Goal: Transaction & Acquisition: Subscribe to service/newsletter

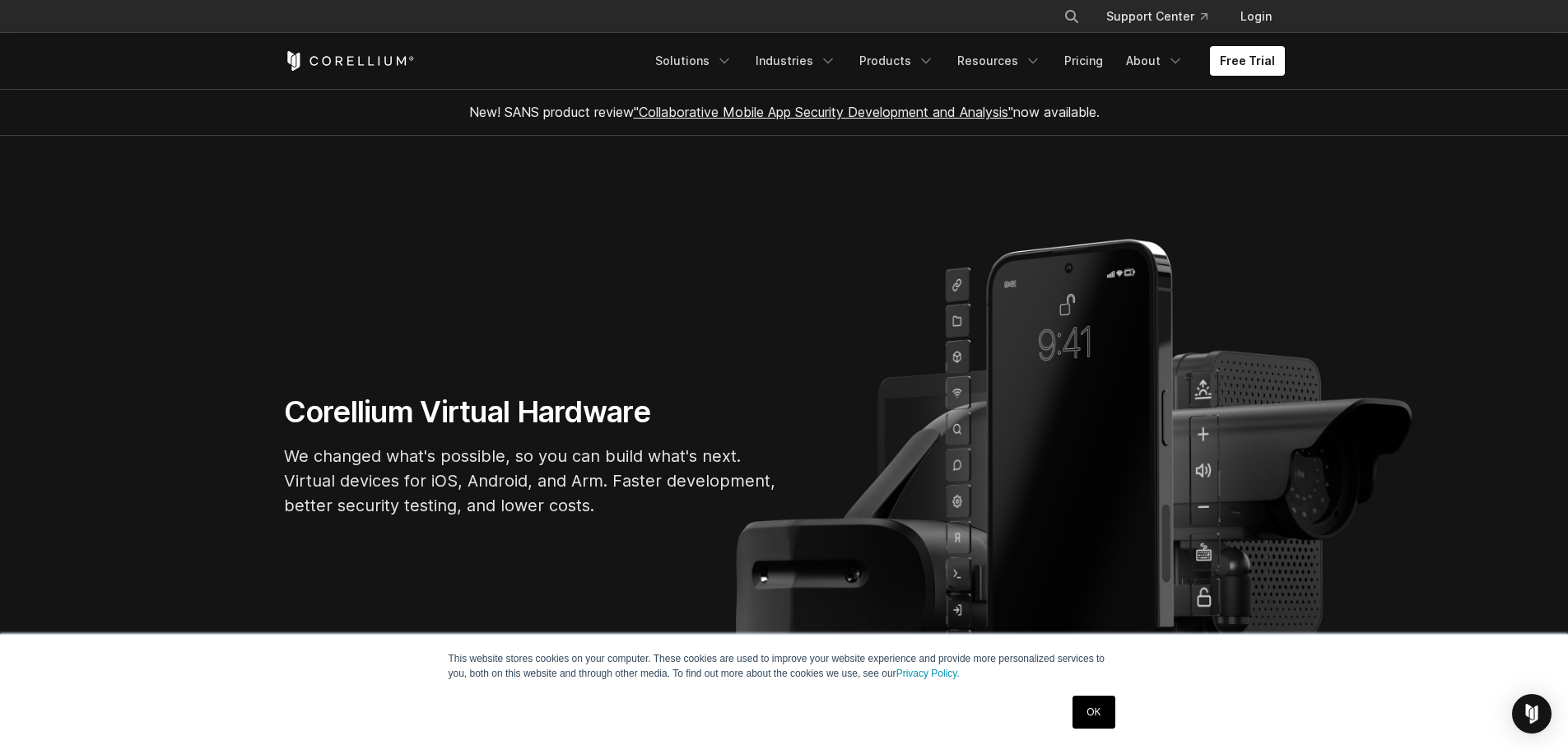
click at [1089, 716] on link "OK" at bounding box center [1093, 712] width 42 height 33
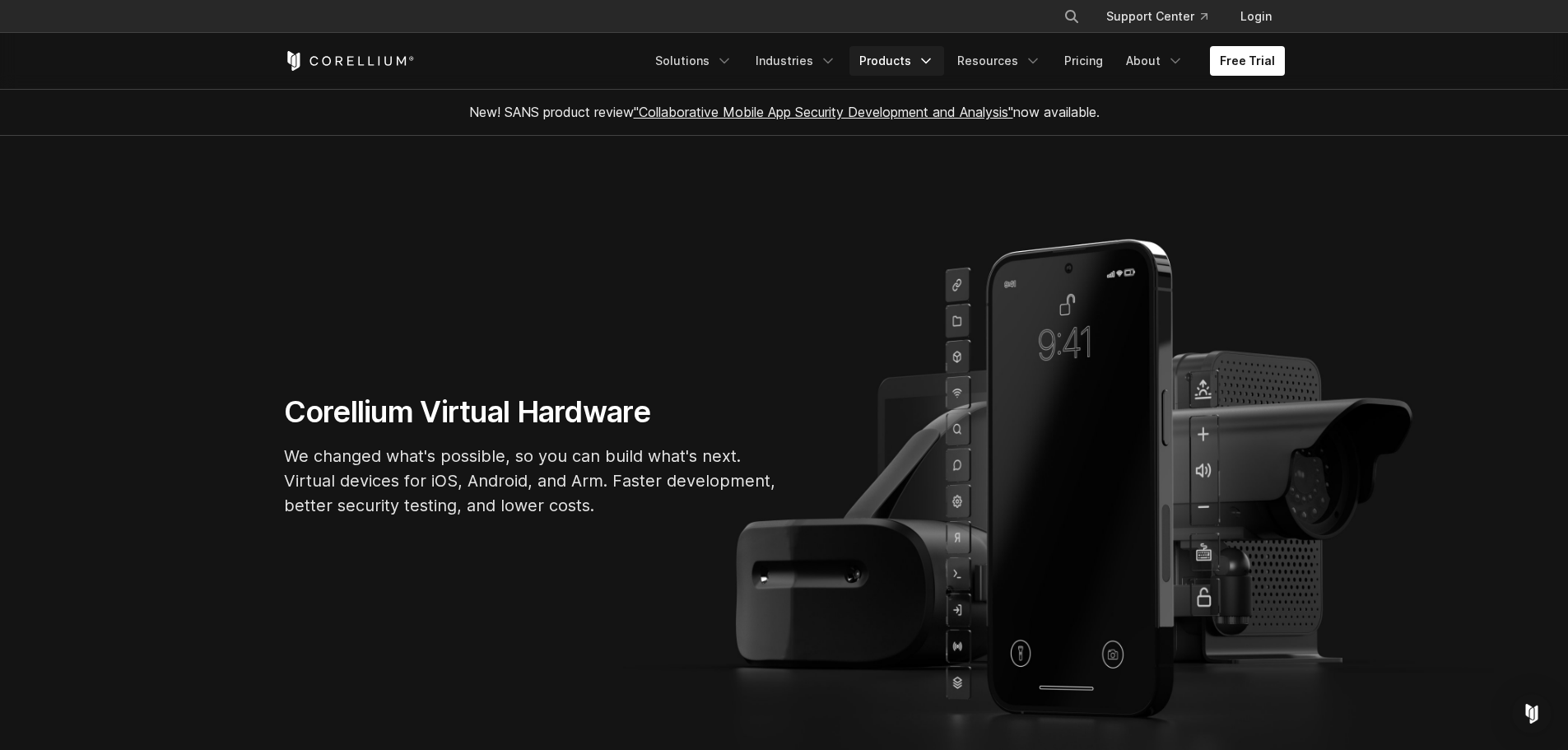
click at [905, 68] on link "Products" at bounding box center [896, 61] width 95 height 30
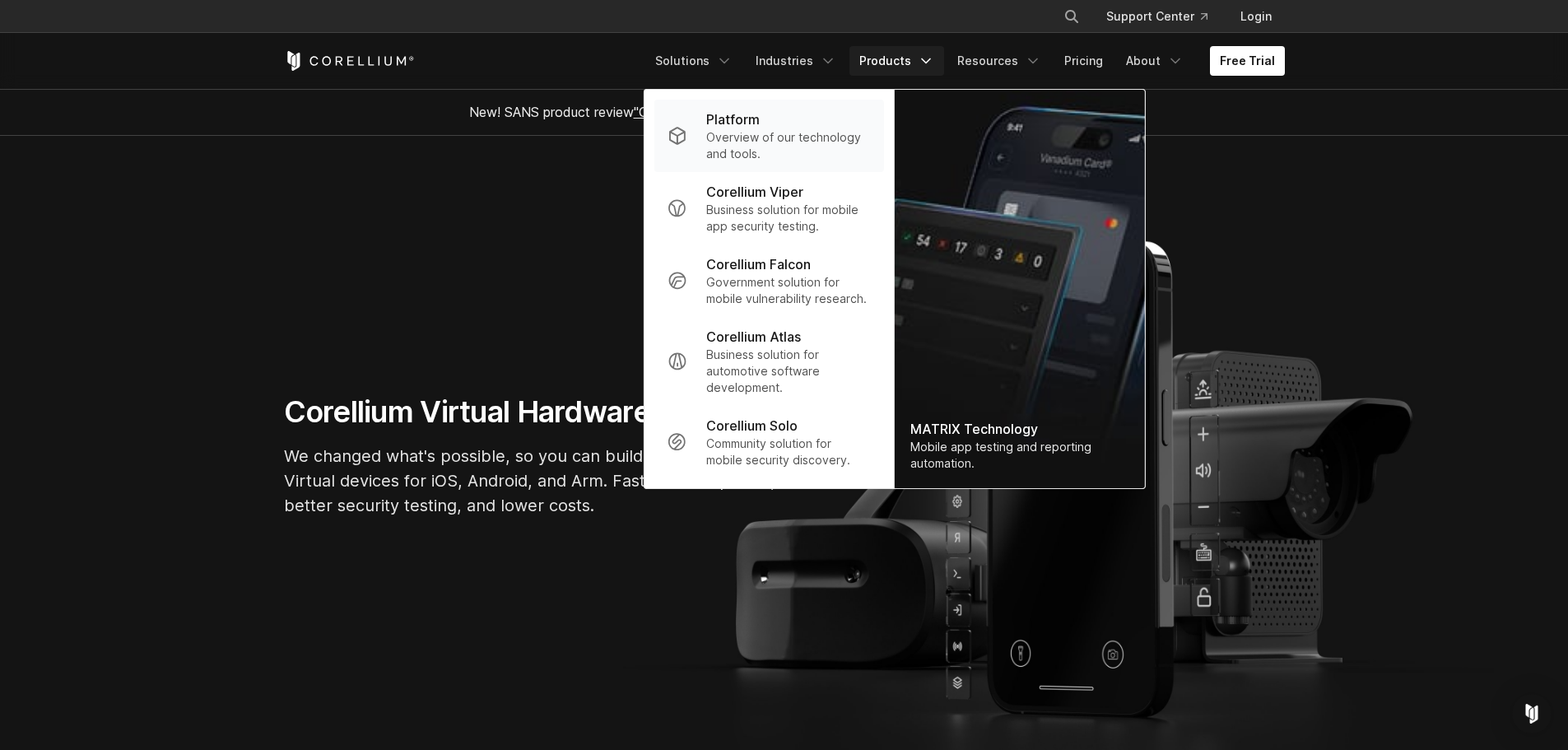
click at [789, 121] on div "Platform" at bounding box center [788, 119] width 164 height 20
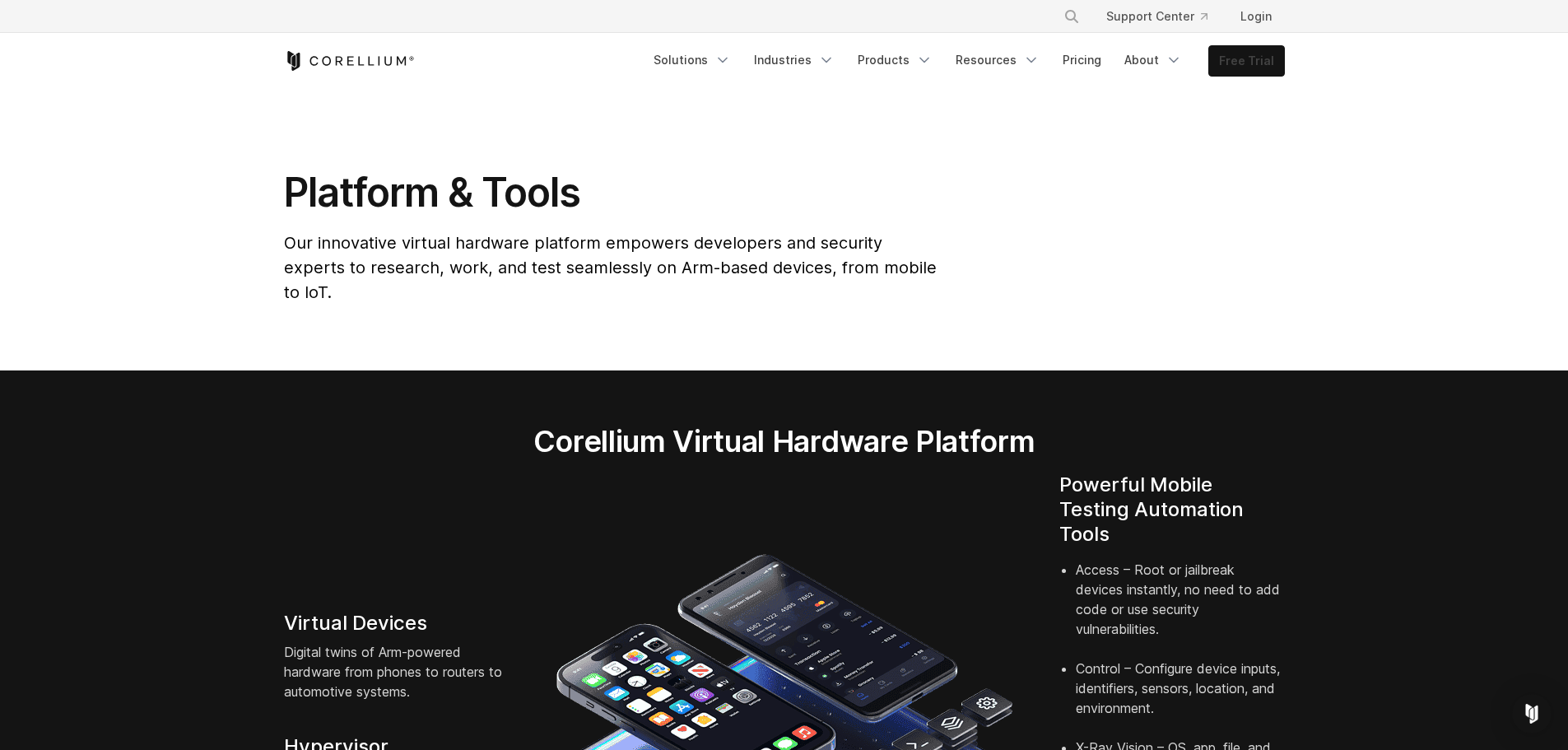
click at [1262, 63] on link "Free Trial" at bounding box center [1246, 61] width 75 height 30
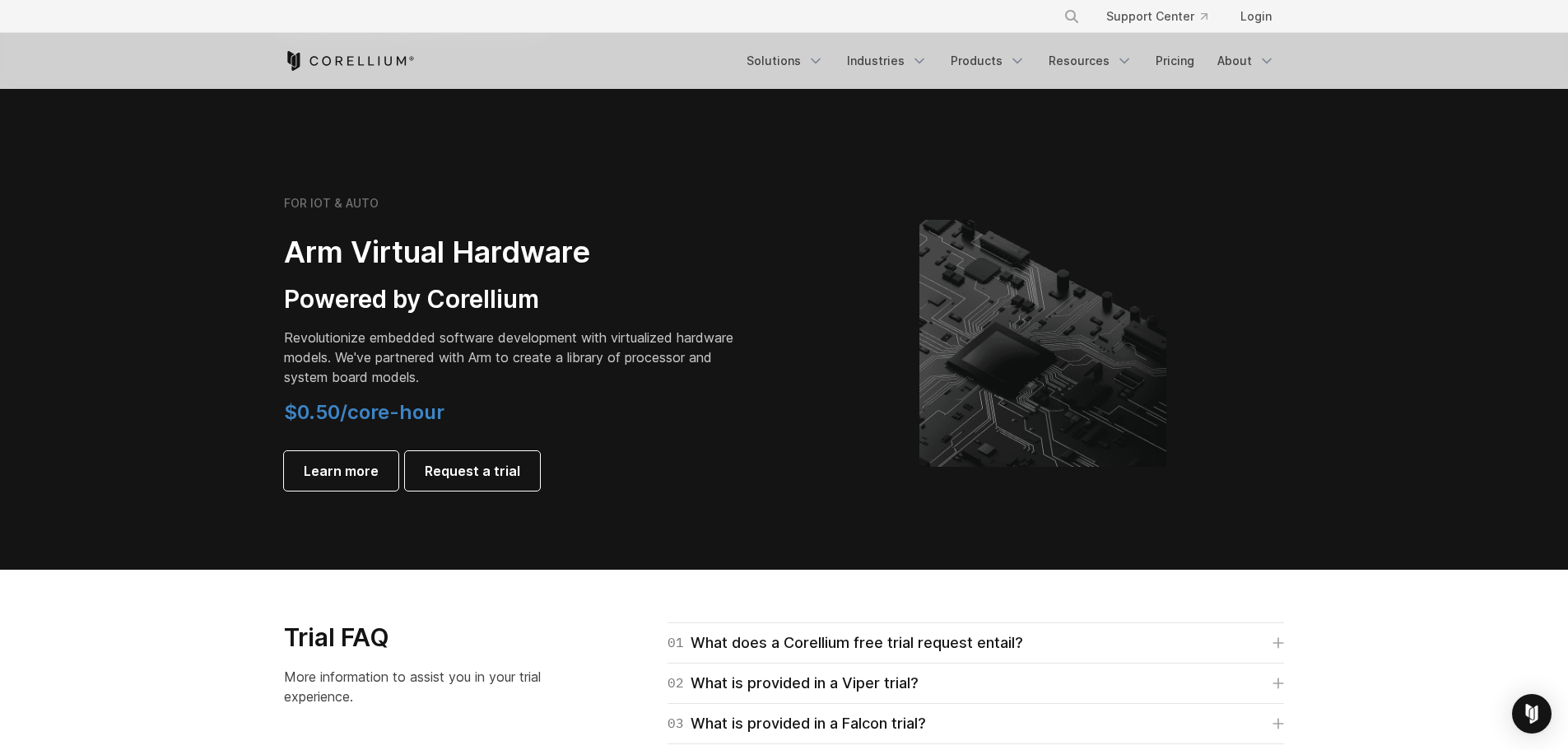
scroll to position [1849, 0]
